Goal: Task Accomplishment & Management: Understand process/instructions

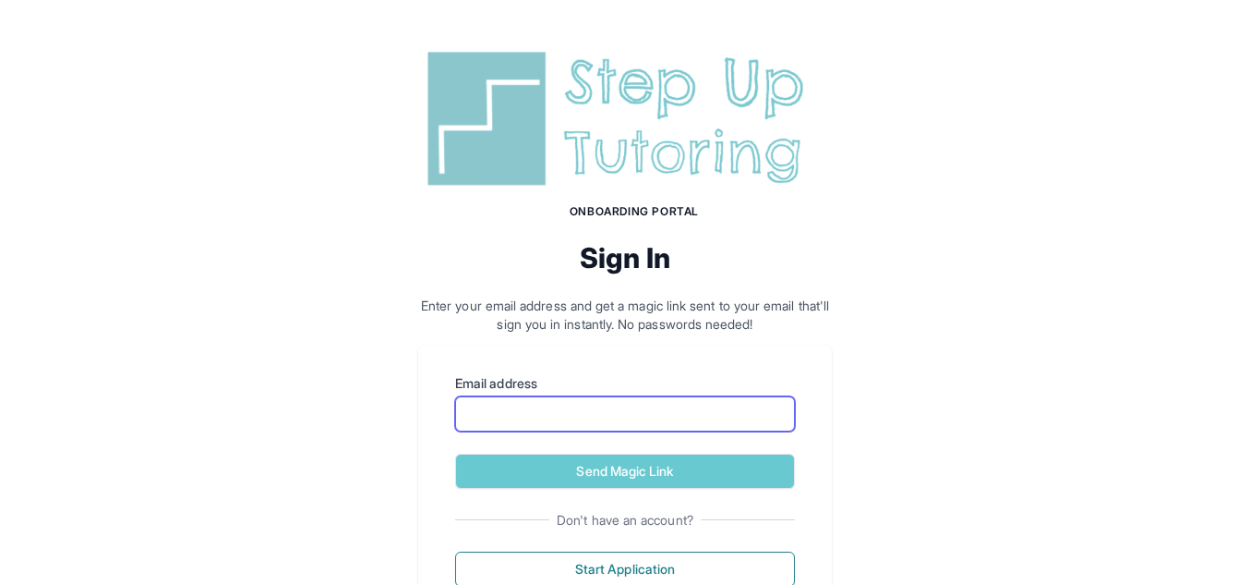
click at [537, 406] on input "Email address" at bounding box center [625, 413] width 340 height 35
type input "**********"
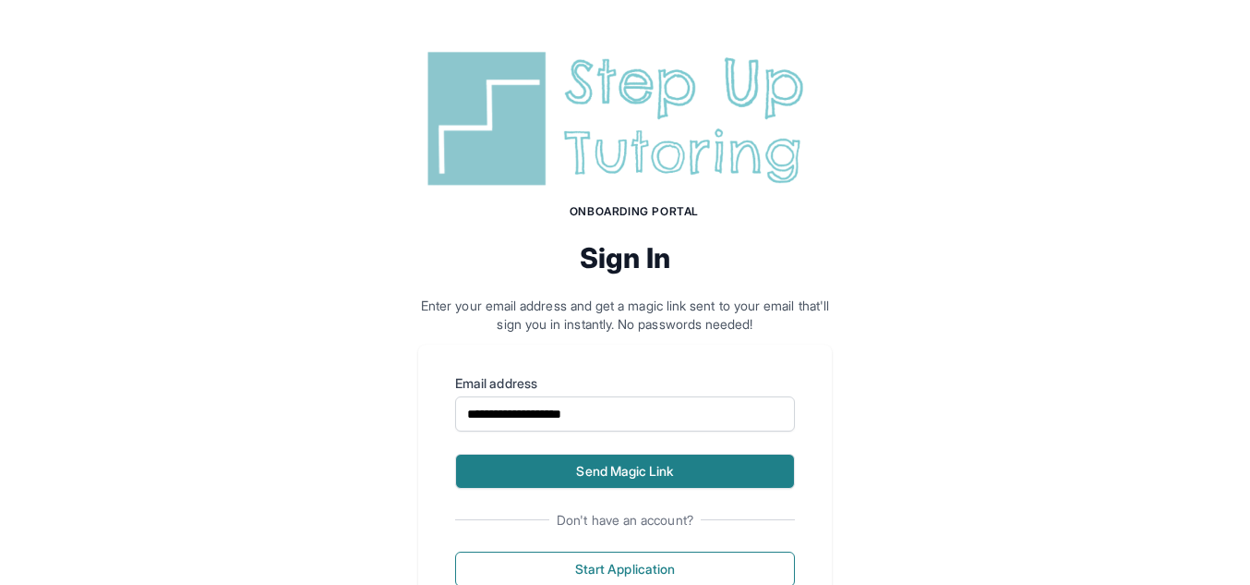
click at [567, 456] on button "Send Magic Link" at bounding box center [625, 470] width 340 height 35
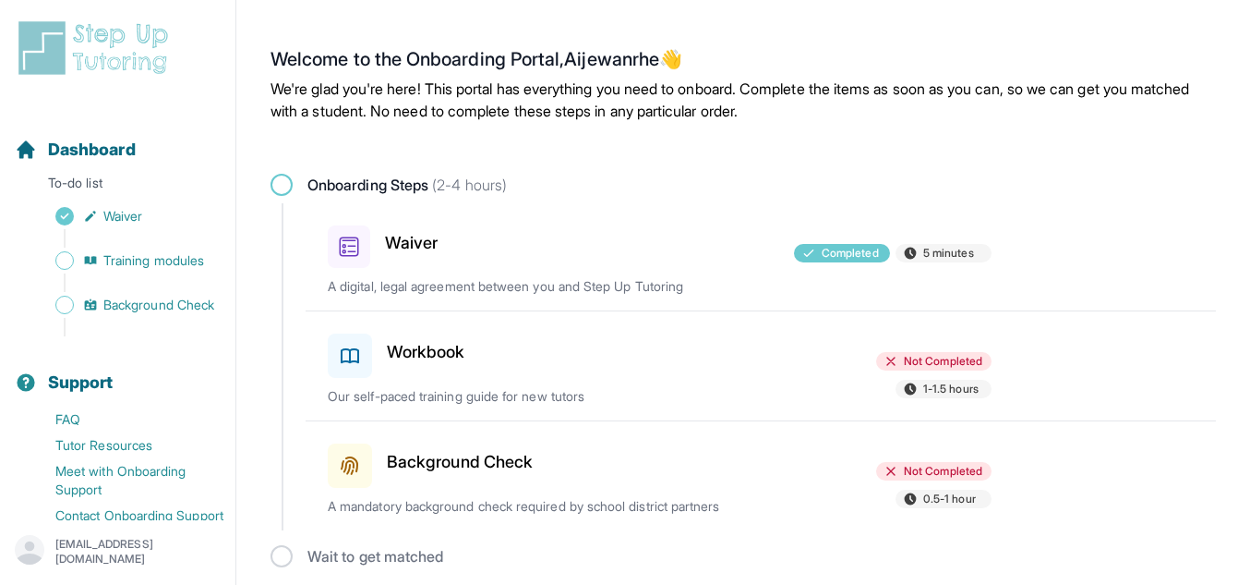
scroll to position [8, 0]
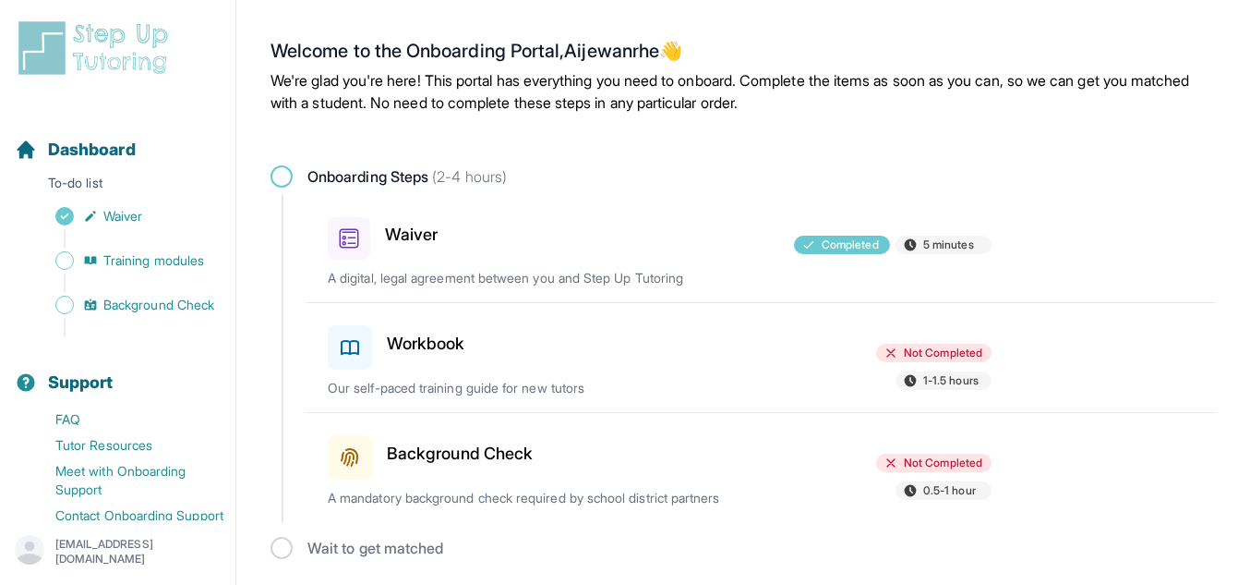
click at [464, 346] on h3 "Workbook" at bounding box center [426, 344] width 78 height 26
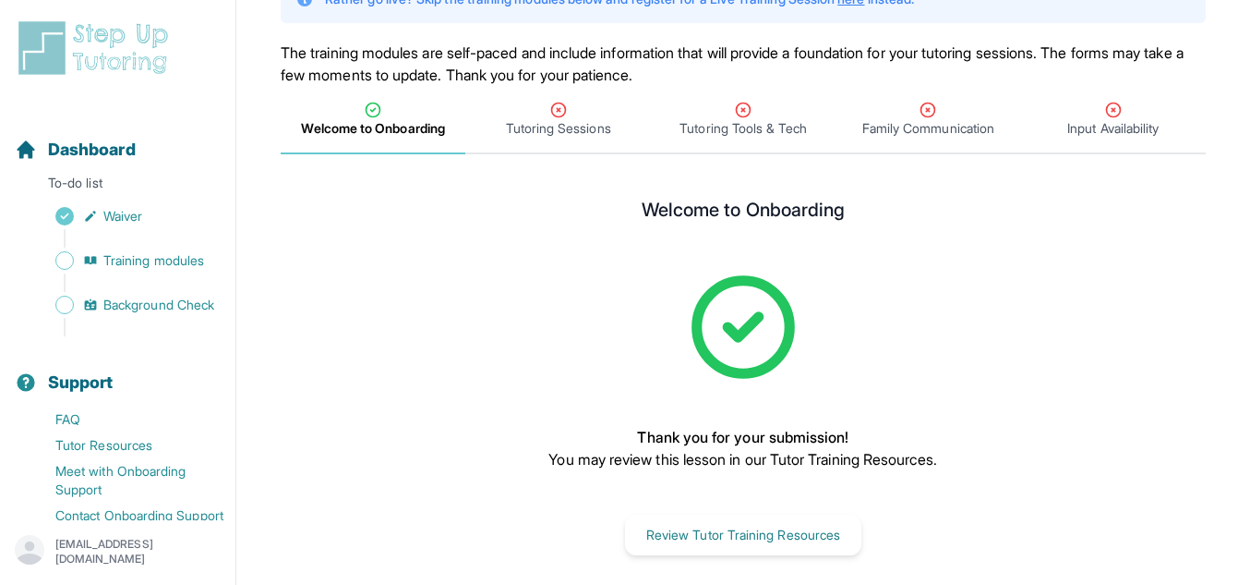
scroll to position [169, 0]
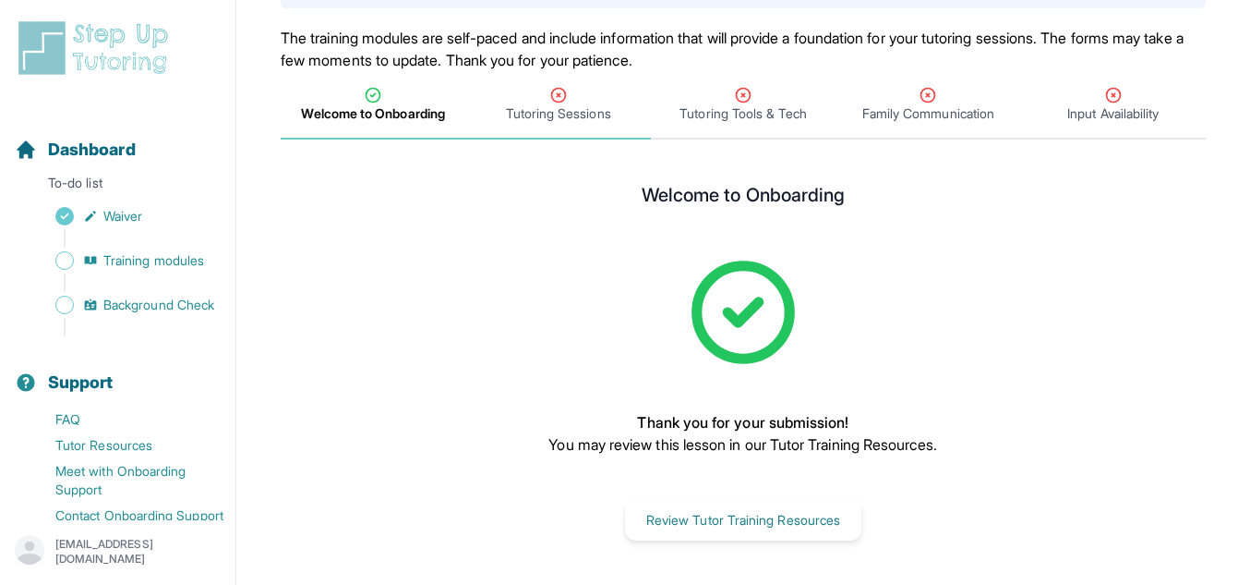
click at [582, 124] on span "Tutoring Sessions" at bounding box center [557, 105] width 185 height 68
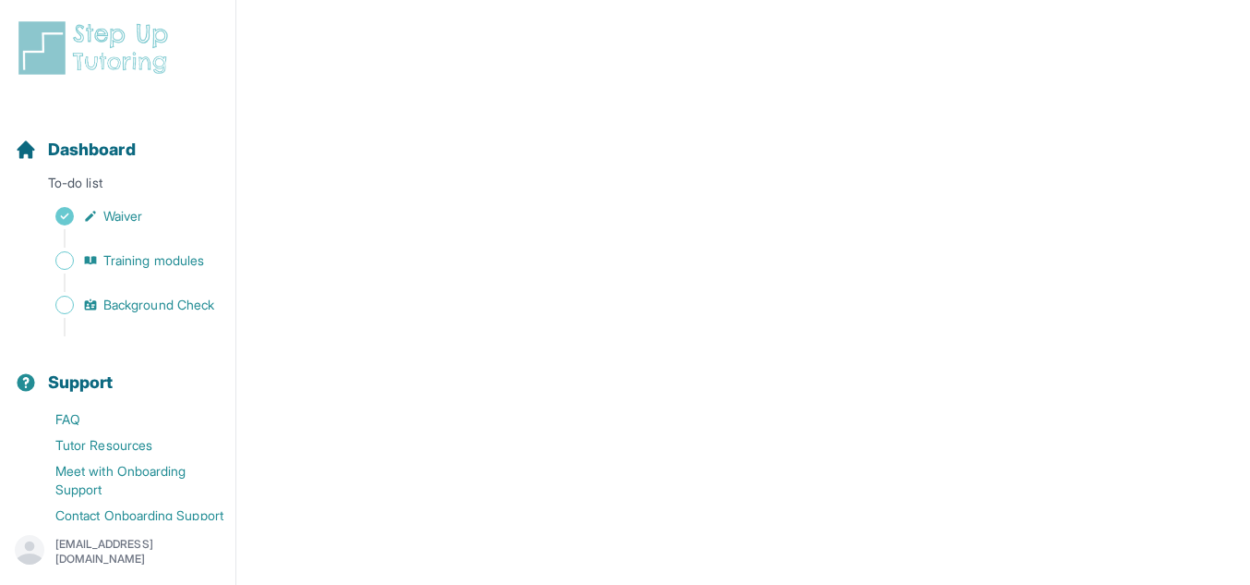
scroll to position [921, 0]
